Goal: Information Seeking & Learning: Understand process/instructions

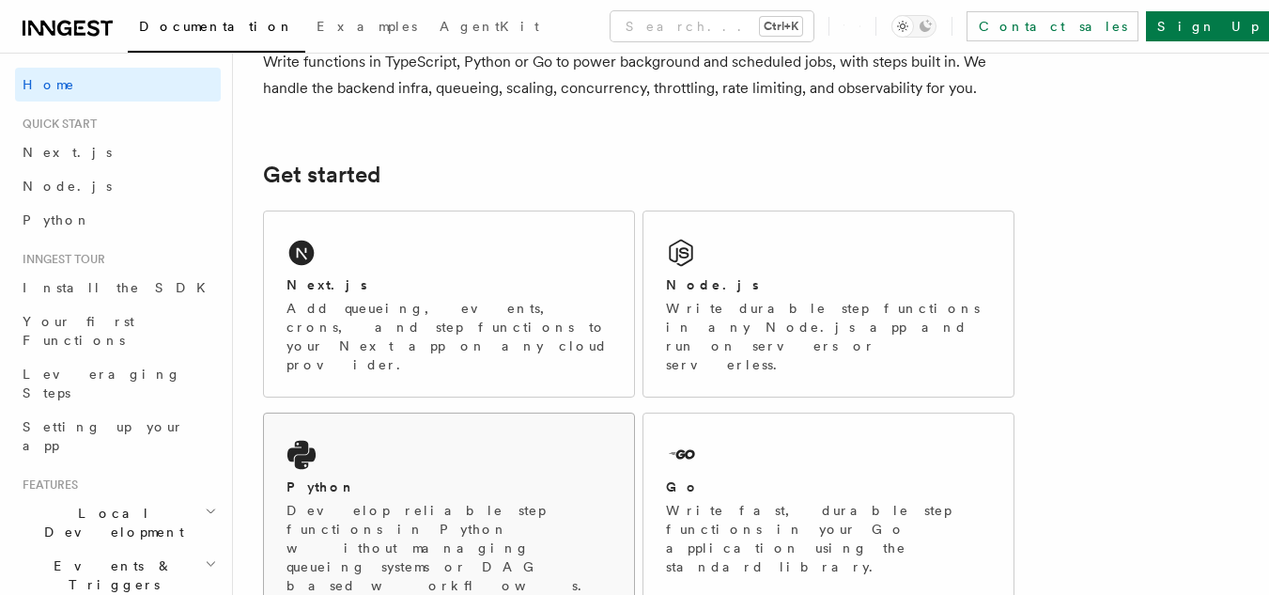
scroll to position [188, 0]
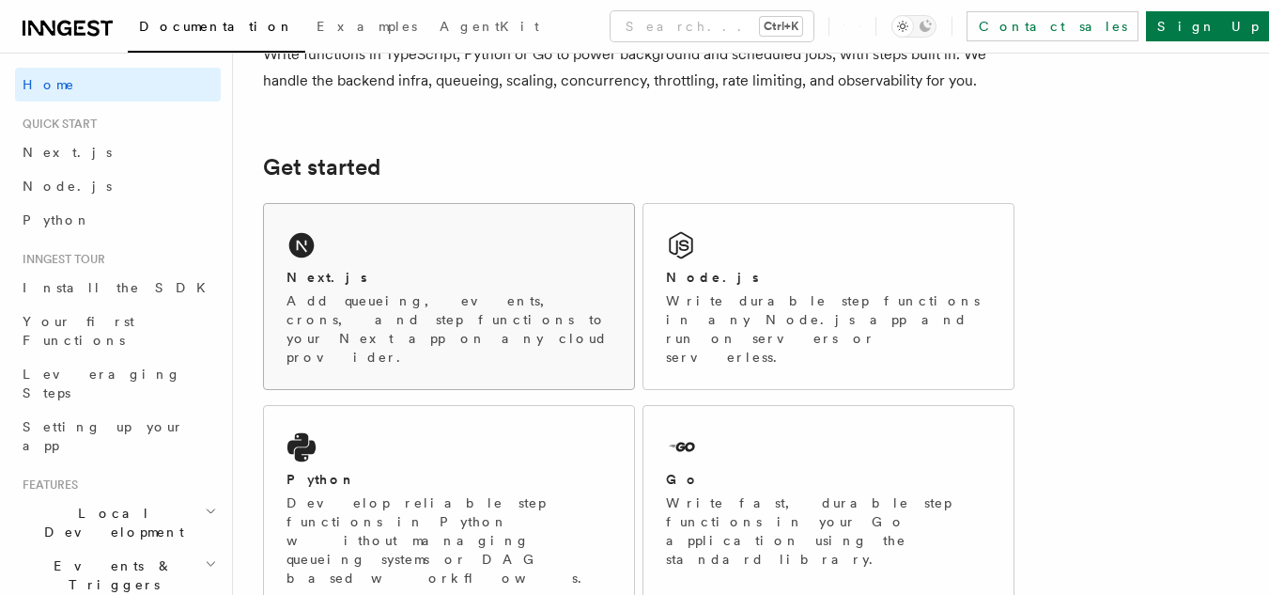
click at [365, 288] on div "Next.js Add queueing, events, crons, and step functions to your Next app on any…" at bounding box center [449, 317] width 325 height 99
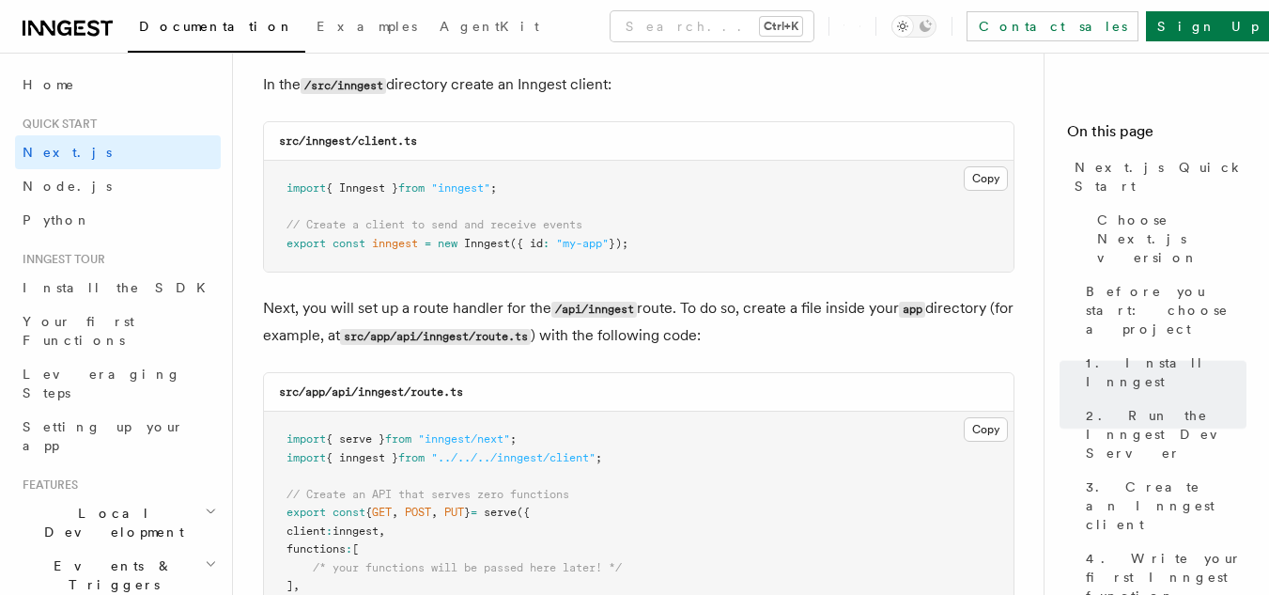
scroll to position [2443, 0]
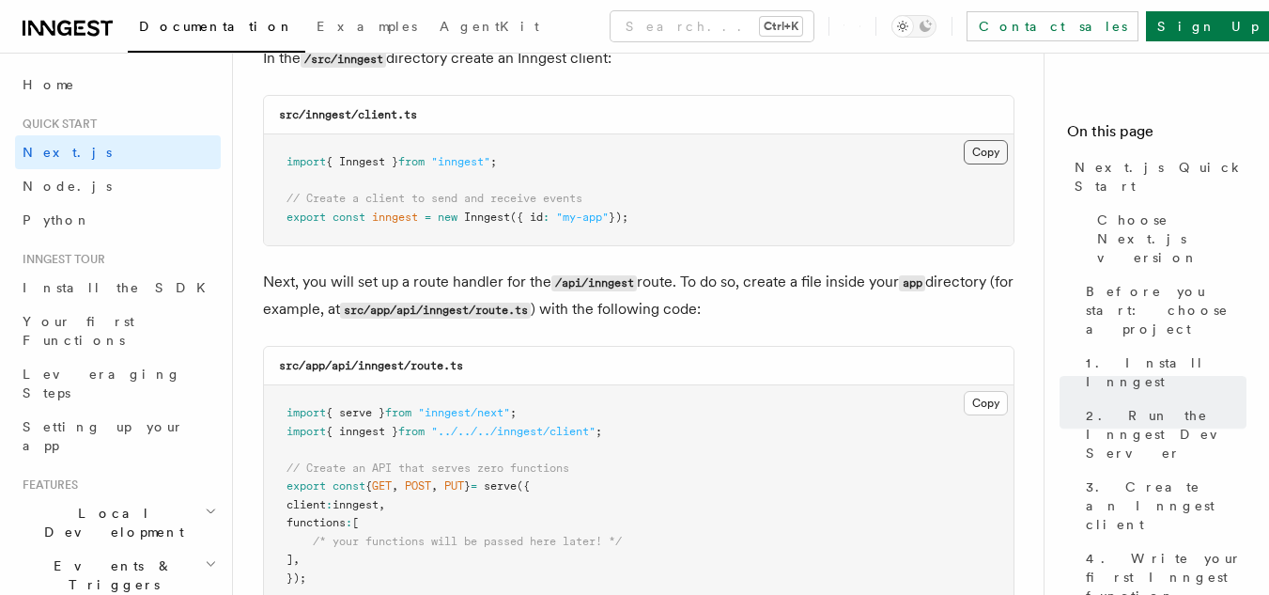
click at [992, 144] on button "Copy Copied" at bounding box center [986, 152] width 44 height 24
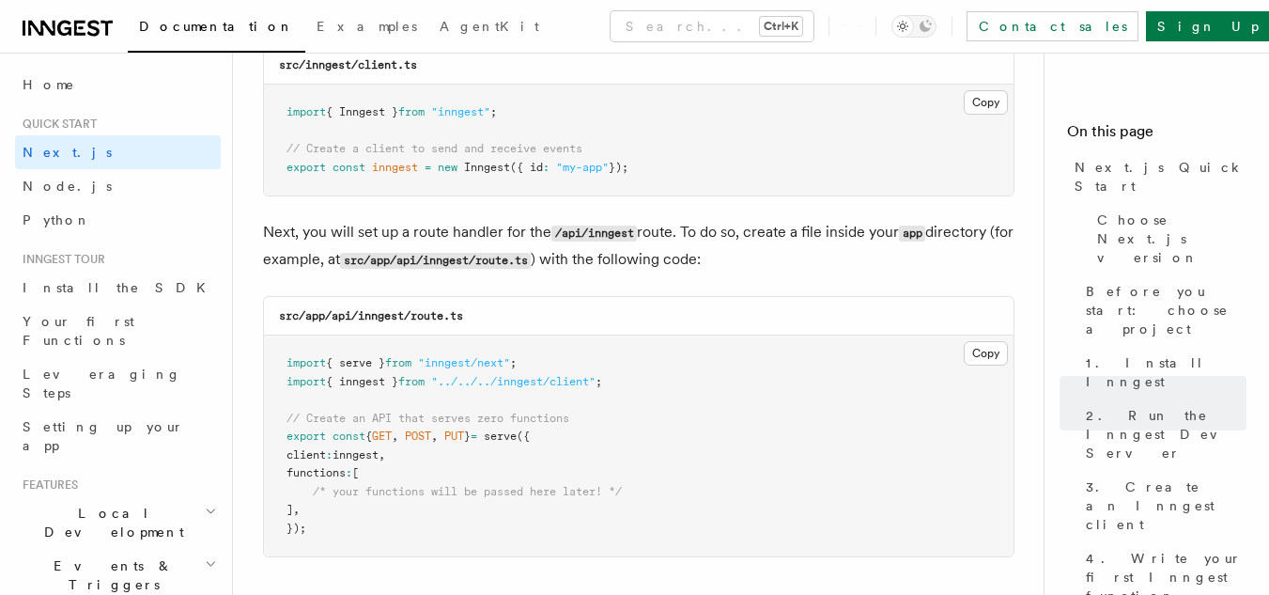
scroll to position [2537, 0]
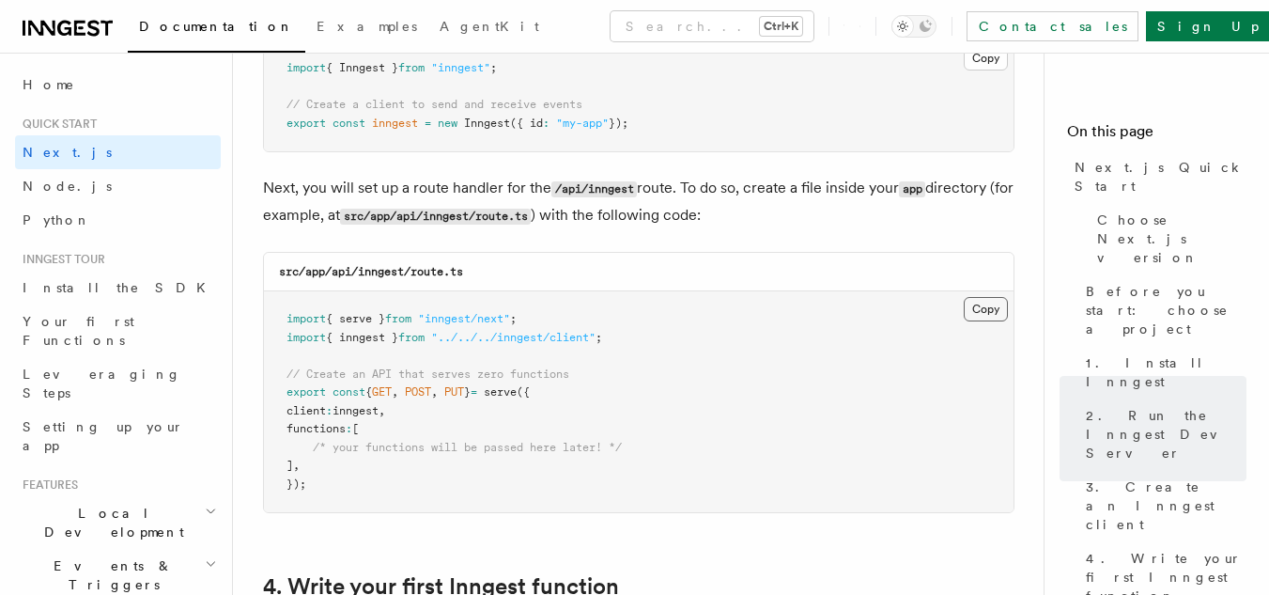
click at [993, 312] on button "Copy Copied" at bounding box center [986, 309] width 44 height 24
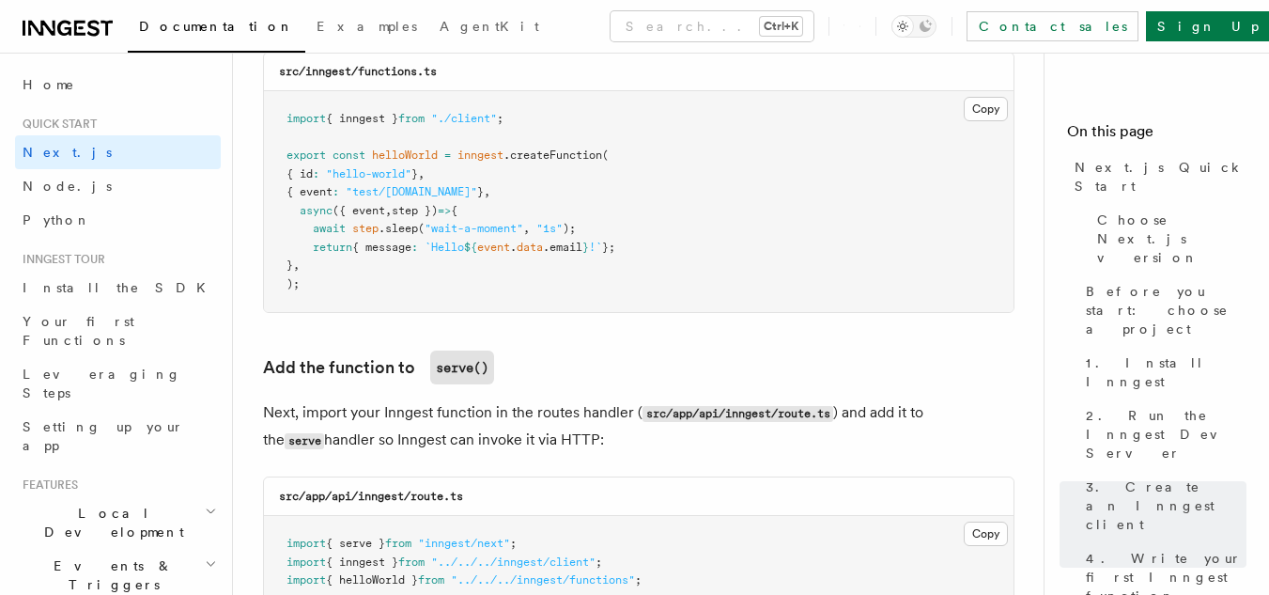
scroll to position [3194, 0]
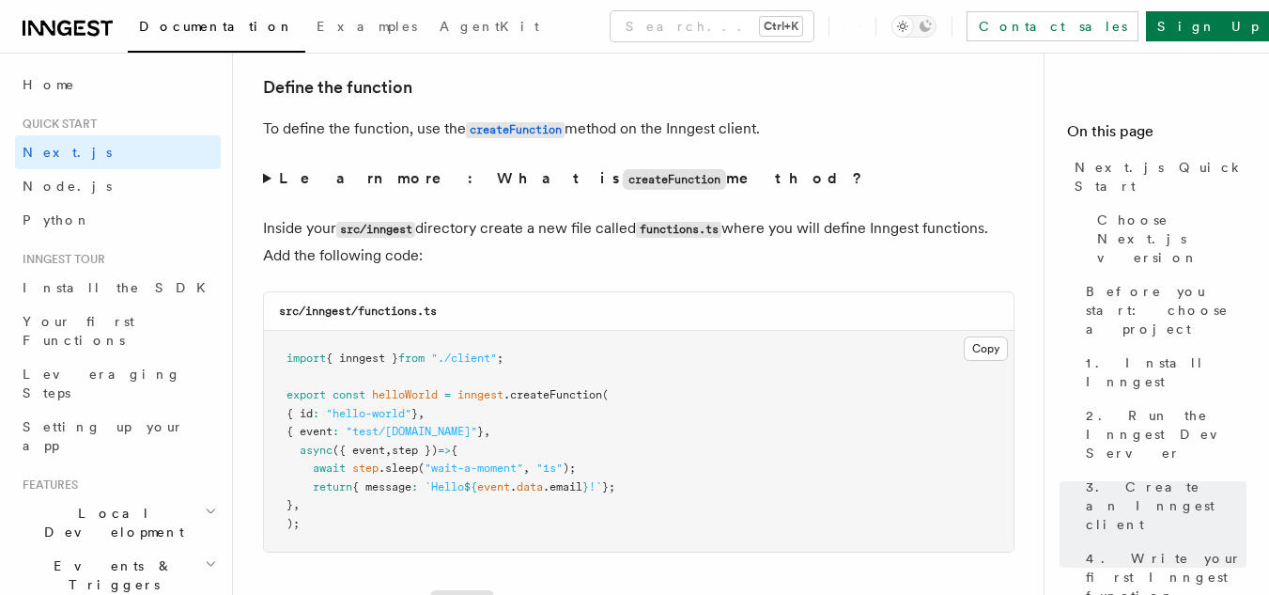
drag, startPoint x: 1003, startPoint y: 350, endPoint x: 925, endPoint y: 340, distance: 79.6
click at [1003, 350] on button "Copy Copied" at bounding box center [986, 348] width 44 height 24
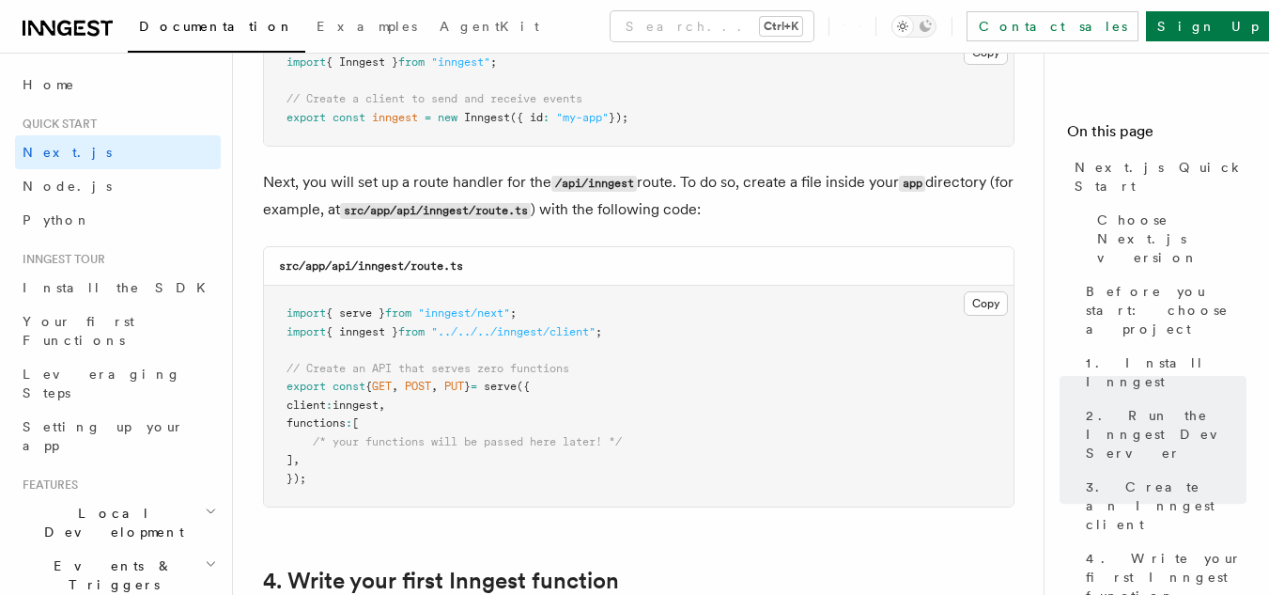
scroll to position [2537, 0]
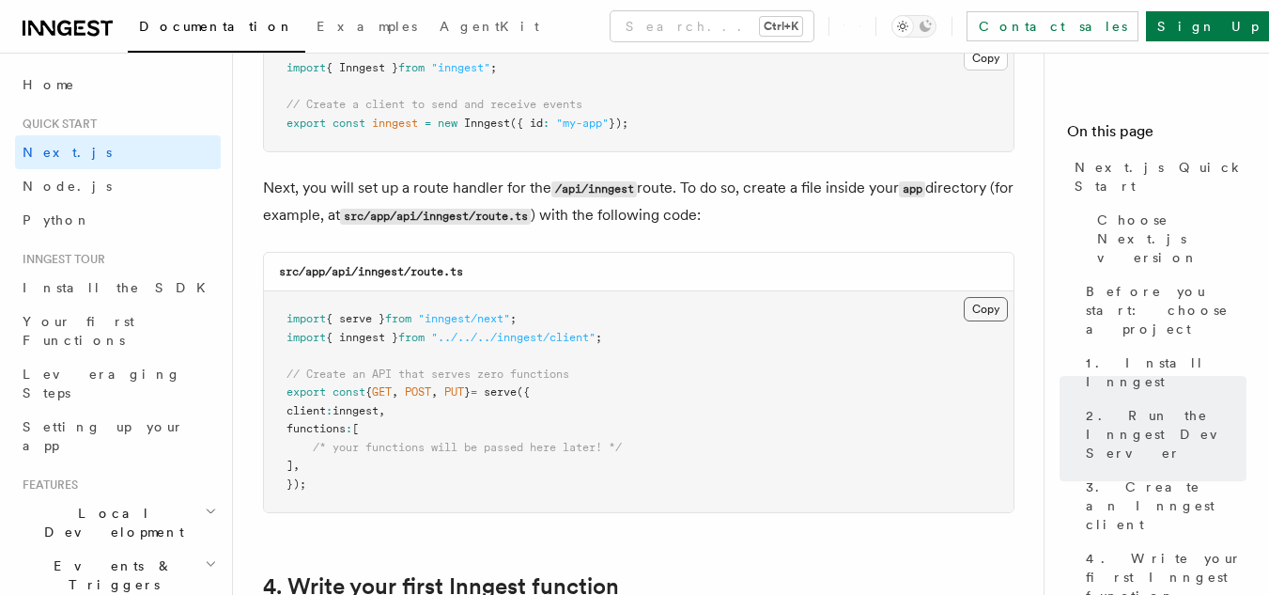
click at [990, 316] on button "Copy Copied" at bounding box center [986, 309] width 44 height 24
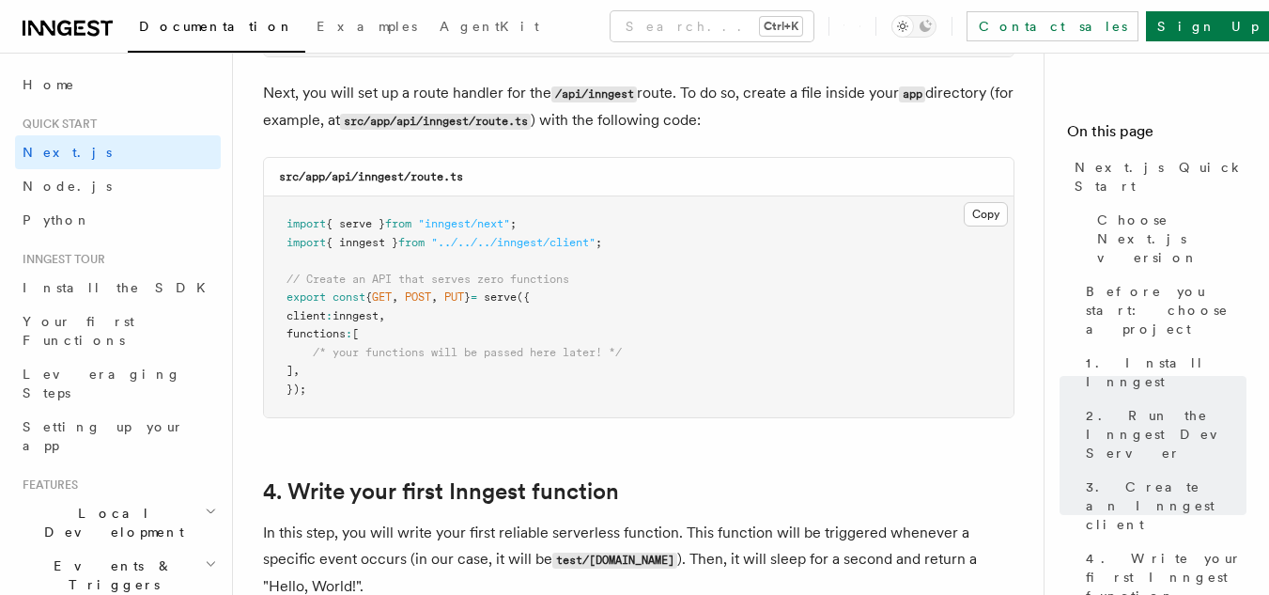
scroll to position [2631, 0]
drag, startPoint x: 330, startPoint y: 179, endPoint x: 467, endPoint y: 171, distance: 137.4
click at [475, 175] on div "src/app/api/inngest/route.ts" at bounding box center [639, 178] width 750 height 39
copy code "api/inngest/route.ts"
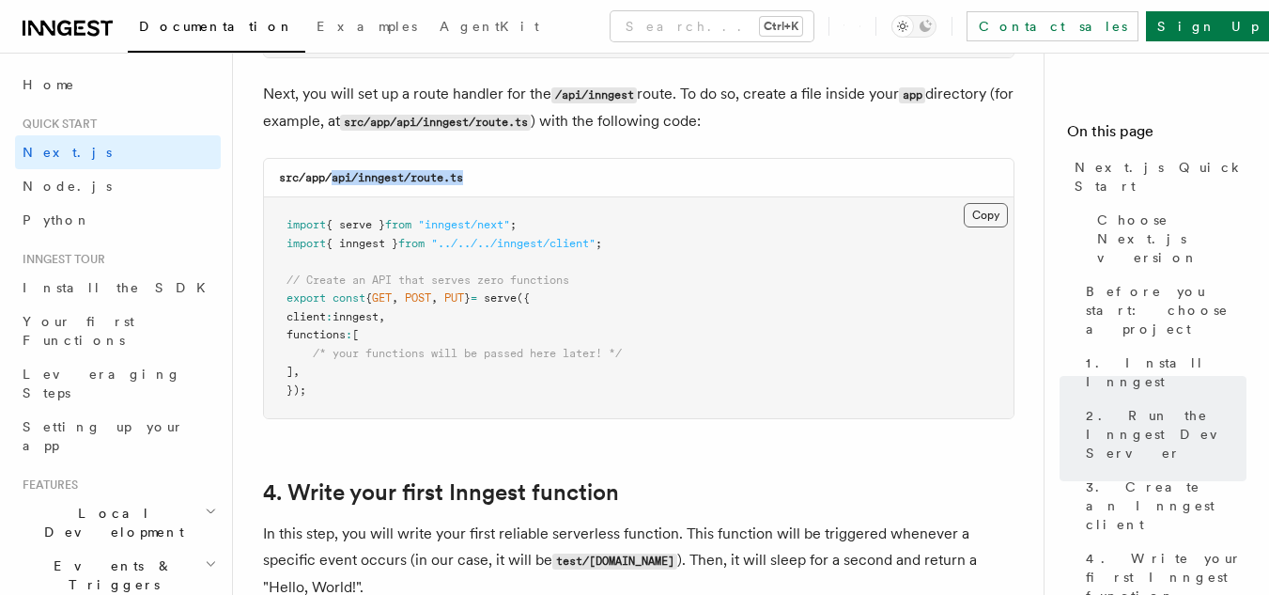
click at [994, 218] on button "Copy Copied" at bounding box center [986, 215] width 44 height 24
